Goal: Information Seeking & Learning: Learn about a topic

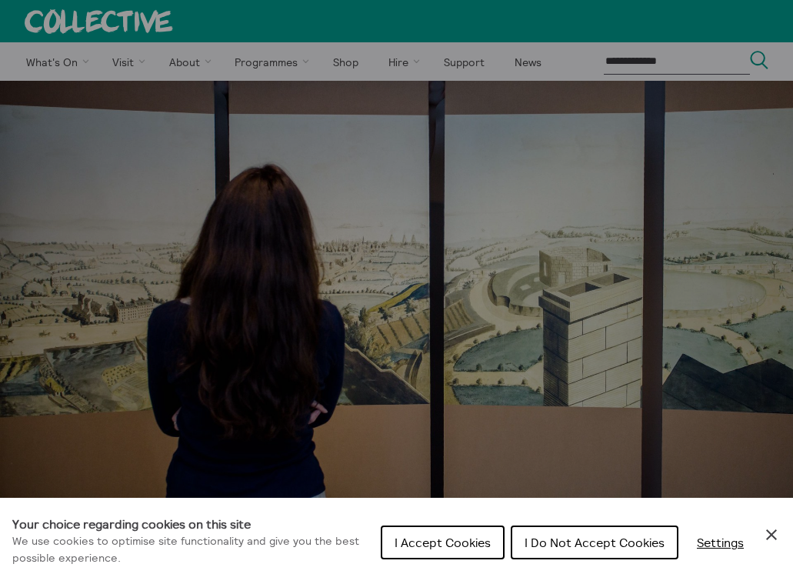
scroll to position [42, 0]
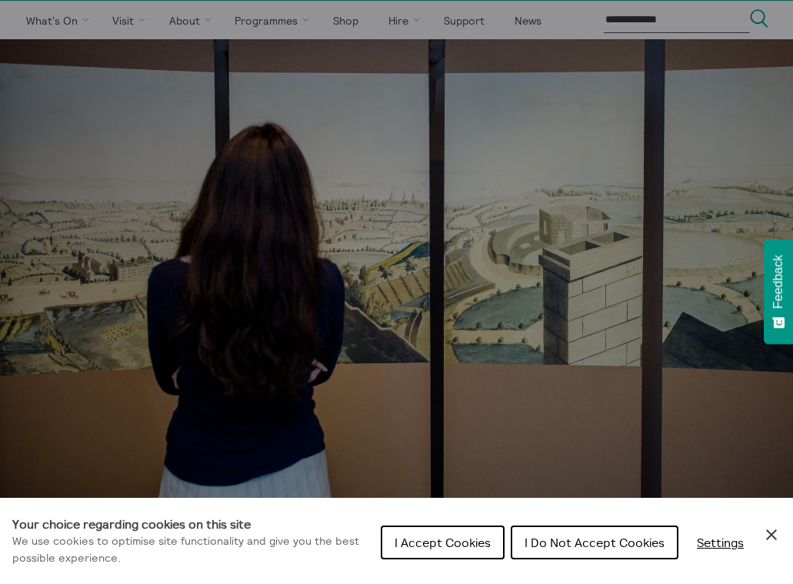
click at [589, 551] on button "I Do Not Accept Cookies" at bounding box center [595, 542] width 168 height 34
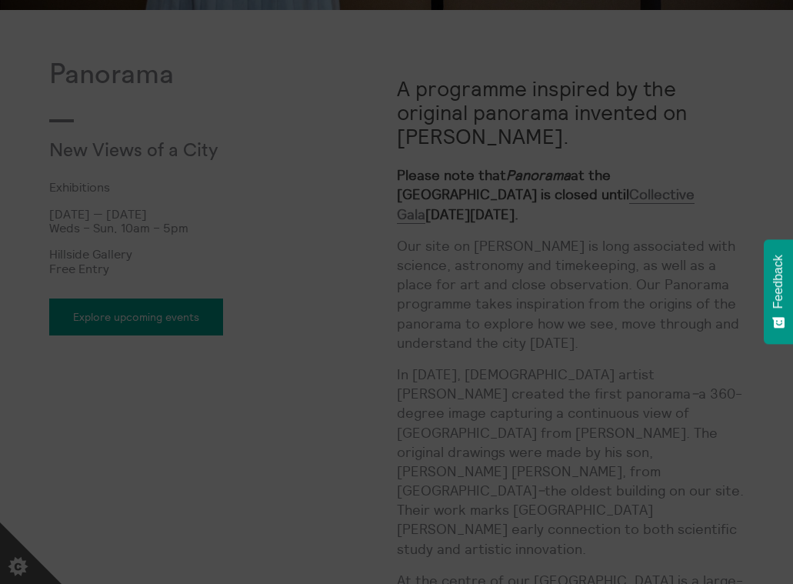
scroll to position [660, 0]
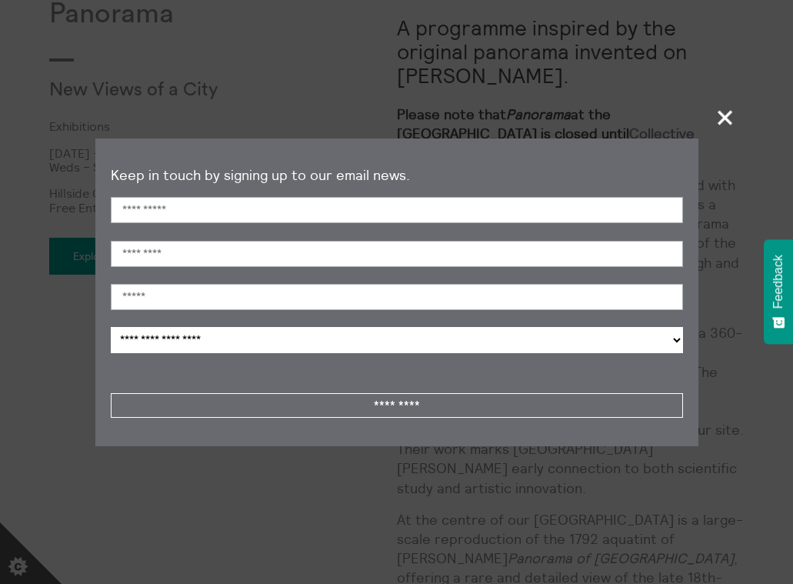
click at [728, 106] on span "+" at bounding box center [725, 117] width 45 height 45
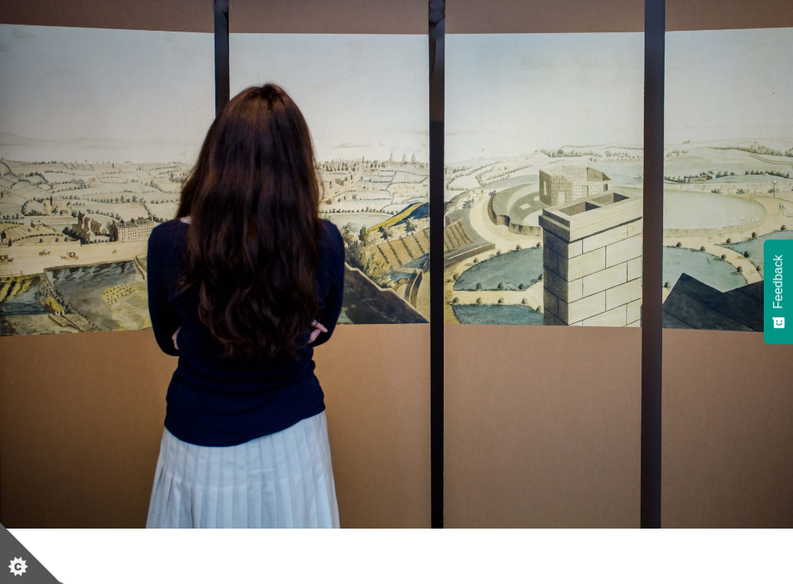
scroll to position [0, 0]
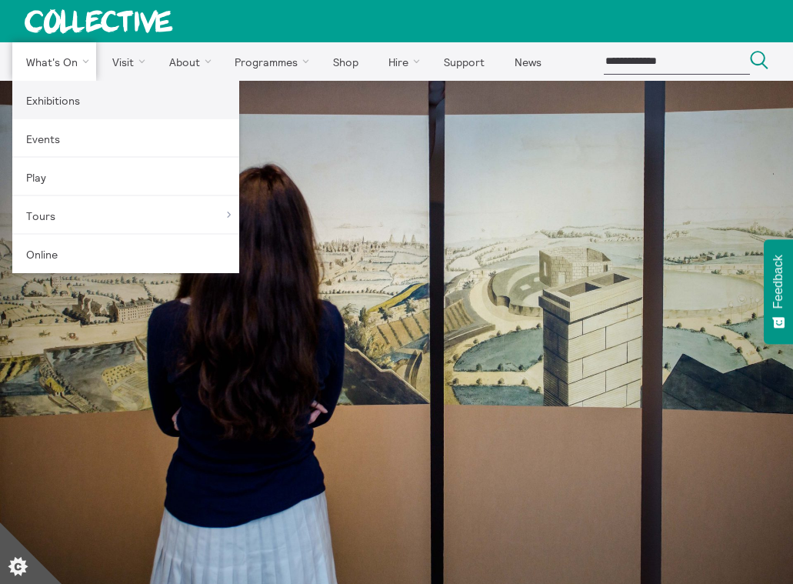
click at [65, 95] on link "Exhibitions" at bounding box center [125, 100] width 227 height 38
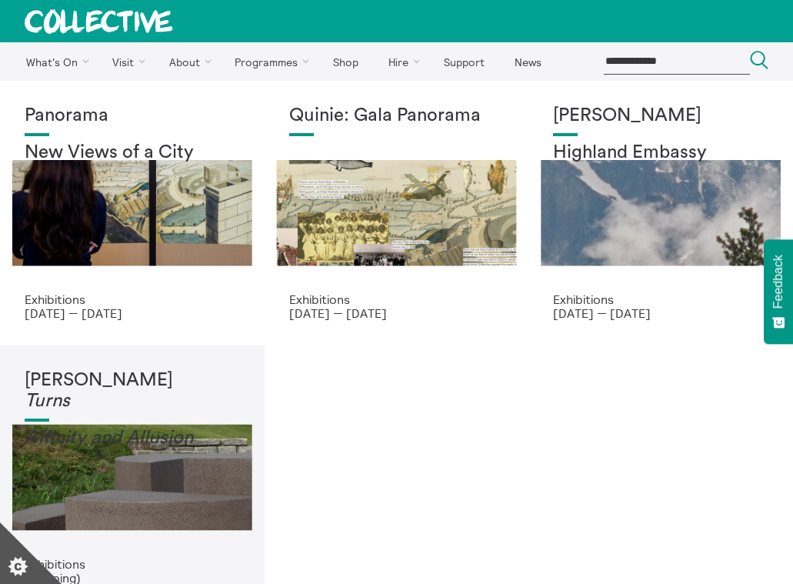
scroll to position [72, 0]
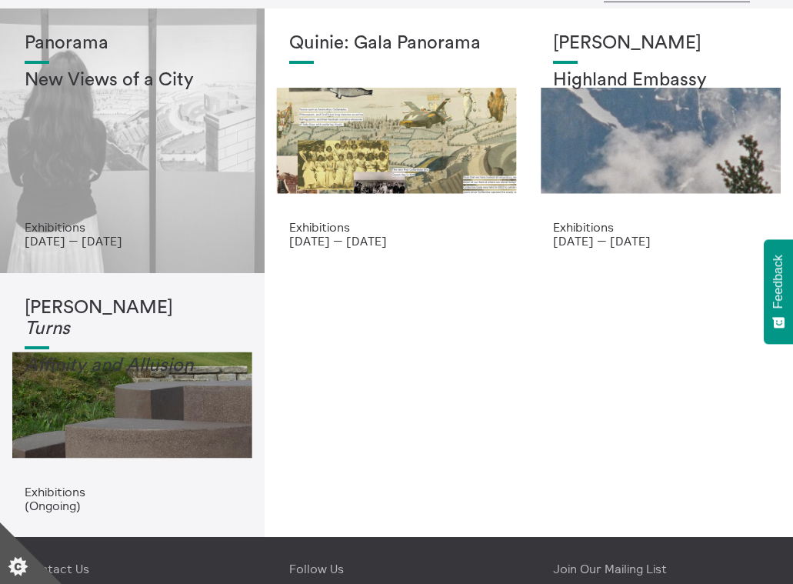
click at [181, 82] on h2 "New Views of a City" at bounding box center [132, 81] width 215 height 22
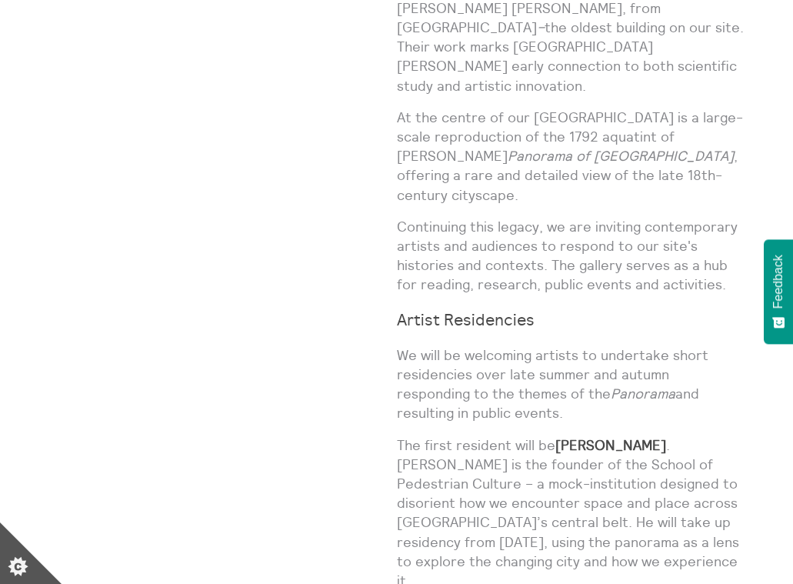
scroll to position [1063, 0]
